Goal: Communication & Community: Answer question/provide support

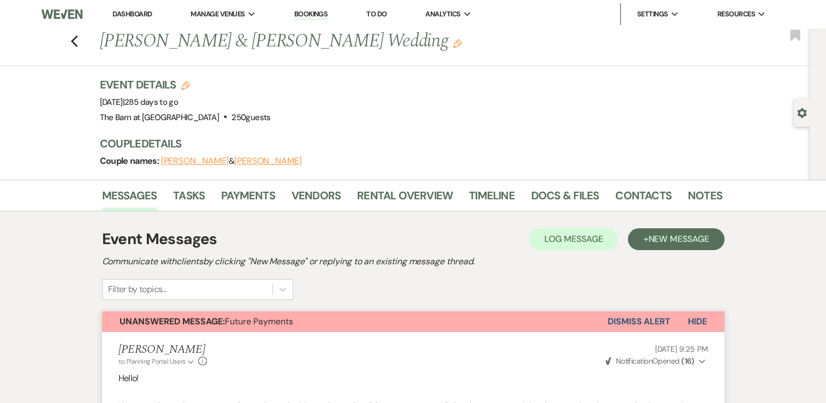
click at [72, 40] on div "Previous [PERSON_NAME] & [PERSON_NAME] Wedding Edit Bookmark" at bounding box center [402, 47] width 815 height 38
click at [76, 43] on use "button" at bounding box center [73, 41] width 7 height 12
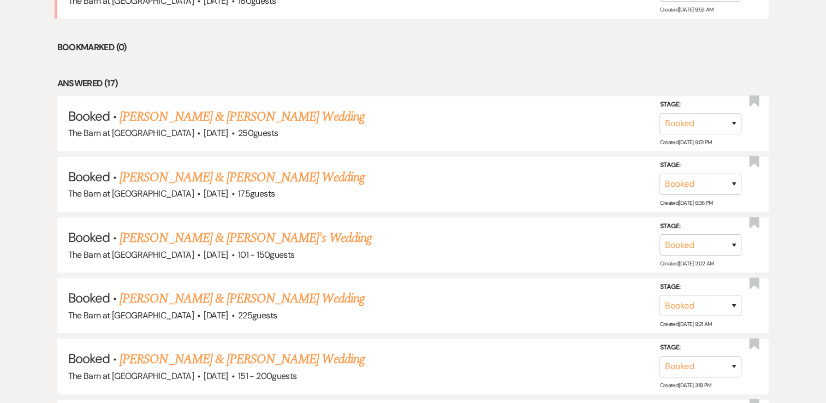
scroll to position [601, 0]
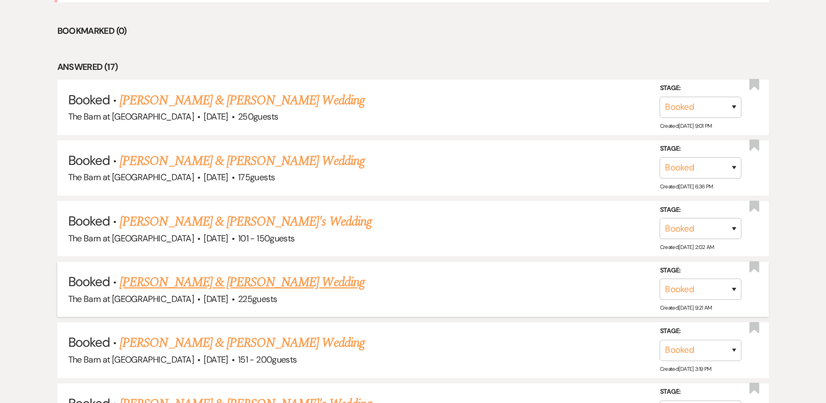
click at [304, 281] on link "[PERSON_NAME] & [PERSON_NAME] Wedding" at bounding box center [242, 282] width 245 height 20
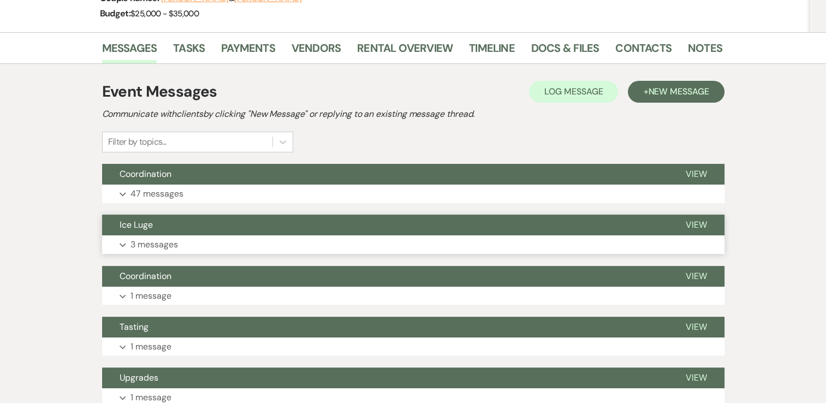
scroll to position [164, 0]
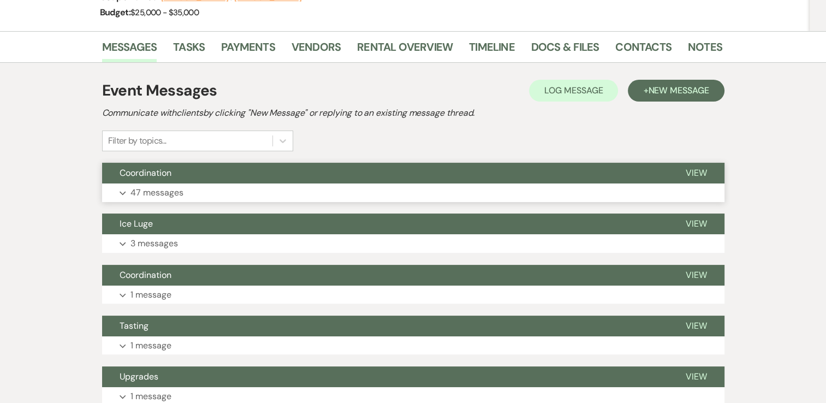
click at [122, 194] on use "button" at bounding box center [123, 194] width 6 height 4
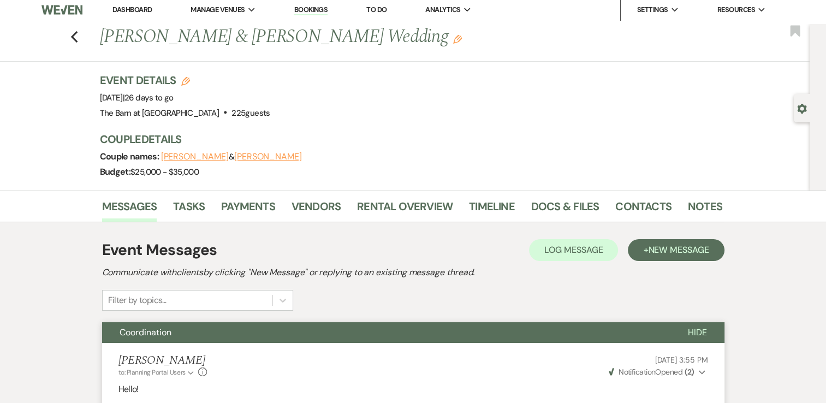
scroll to position [0, 0]
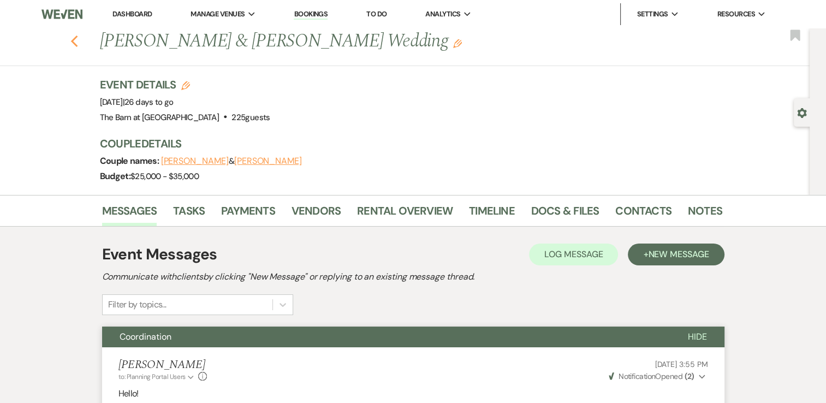
click at [79, 38] on icon "Previous" at bounding box center [74, 41] width 8 height 13
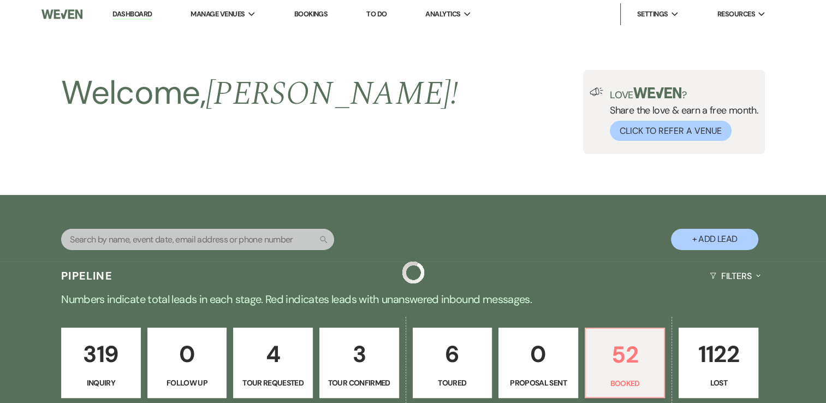
scroll to position [601, 0]
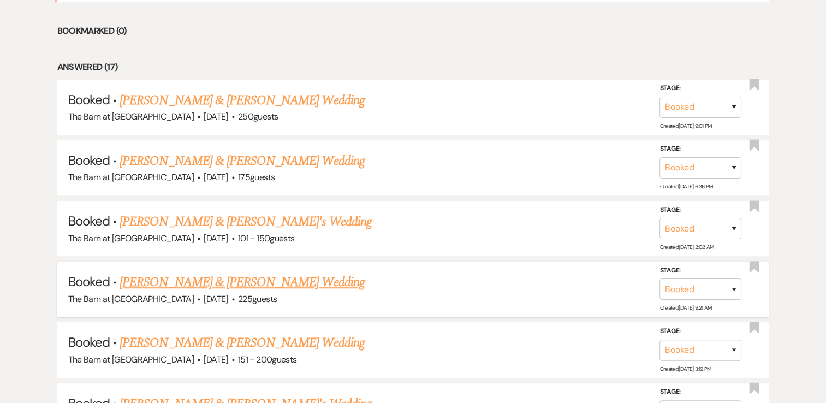
click at [298, 276] on link "[PERSON_NAME] & [PERSON_NAME] Wedding" at bounding box center [242, 282] width 245 height 20
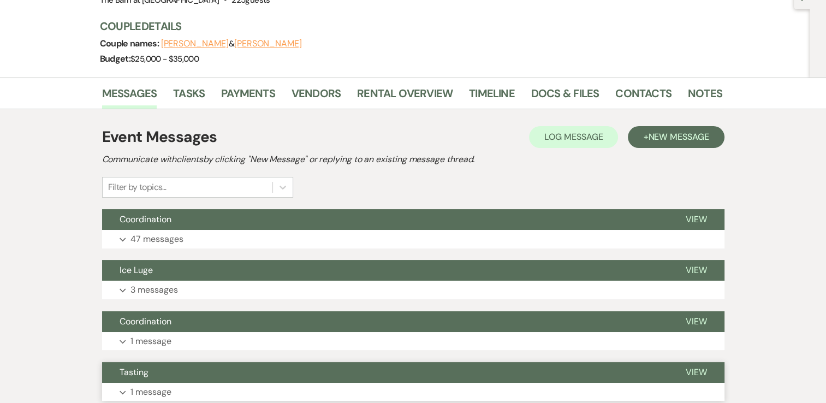
scroll to position [109, 0]
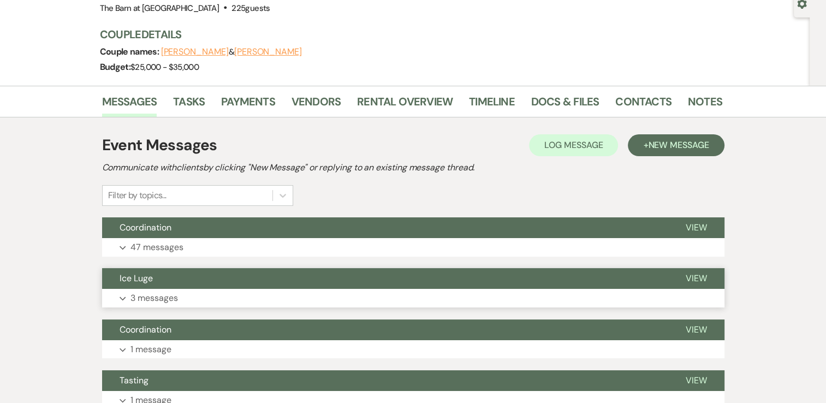
click at [122, 297] on icon "Expand" at bounding box center [123, 298] width 7 height 4
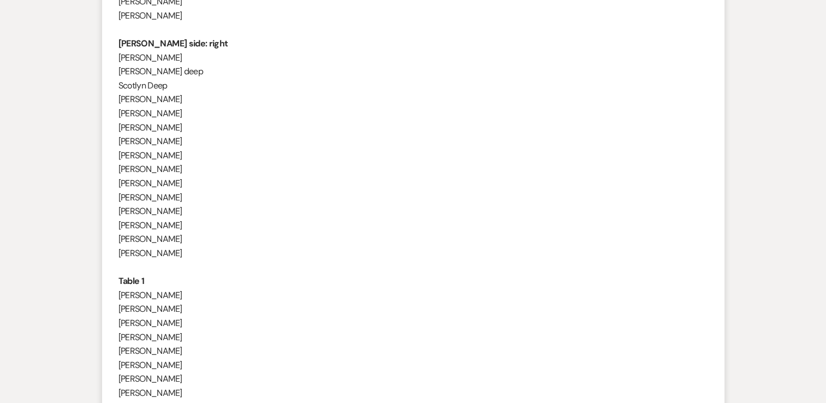
scroll to position [928, 0]
